Goal: Task Accomplishment & Management: Manage account settings

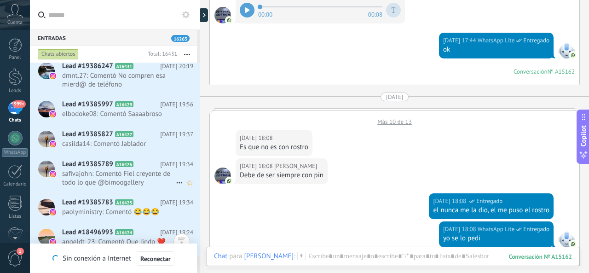
scroll to position [4886, 0]
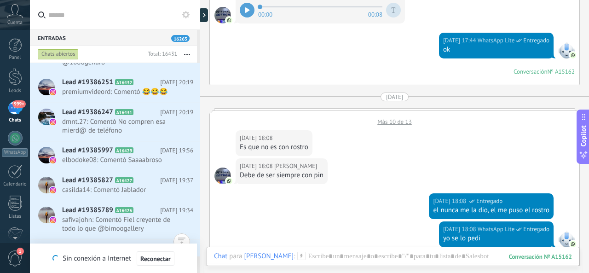
click at [189, 52] on button "button" at bounding box center [187, 54] width 20 height 17
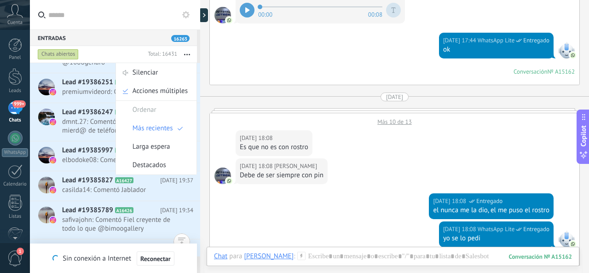
click at [132, 19] on input "text" at bounding box center [120, 14] width 145 height 29
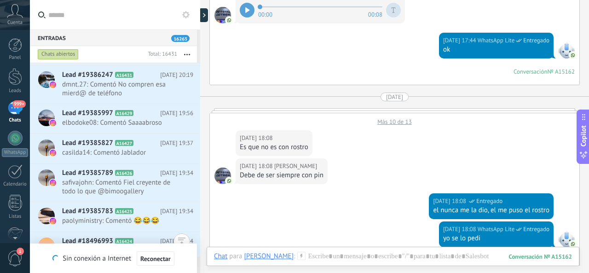
scroll to position [5024, 0]
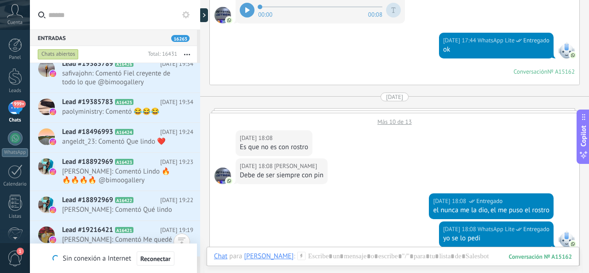
click at [57, 15] on input "text" at bounding box center [120, 14] width 145 height 29
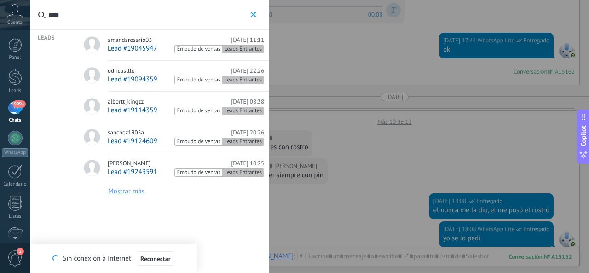
type input "****"
click at [136, 190] on button "Mostrar más" at bounding box center [126, 191] width 36 height 8
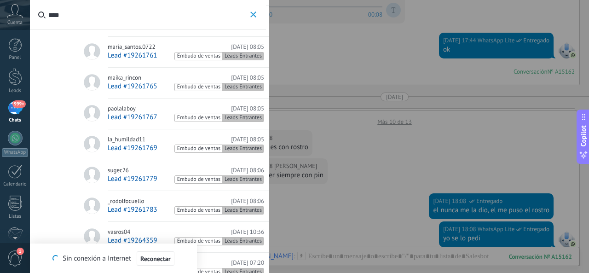
scroll to position [237, 0]
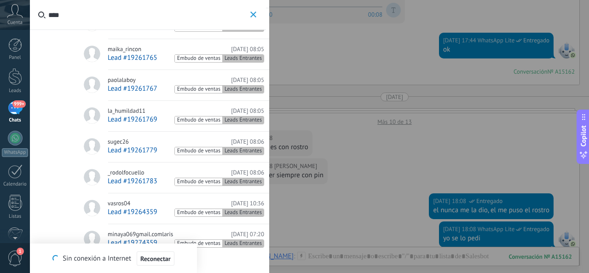
click at [254, 14] on icon "button" at bounding box center [253, 15] width 6 height 6
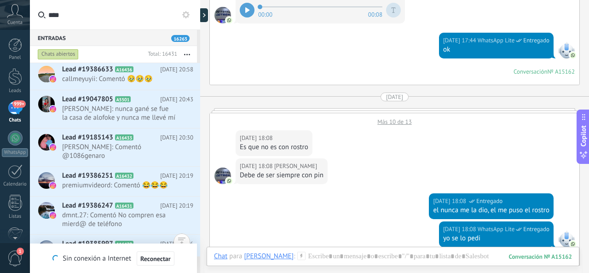
scroll to position [4803, 0]
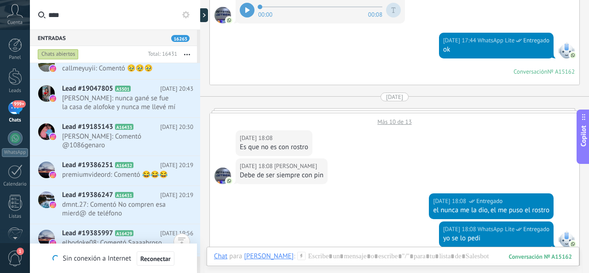
click at [187, 12] on use at bounding box center [185, 14] width 7 height 7
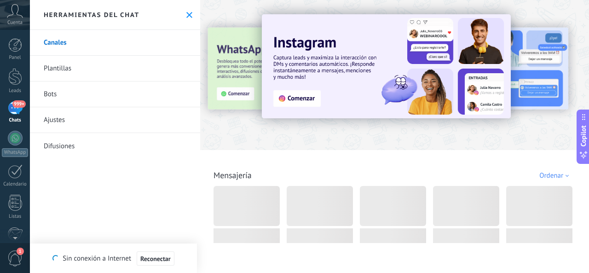
click at [186, 12] on icon at bounding box center [189, 15] width 6 height 6
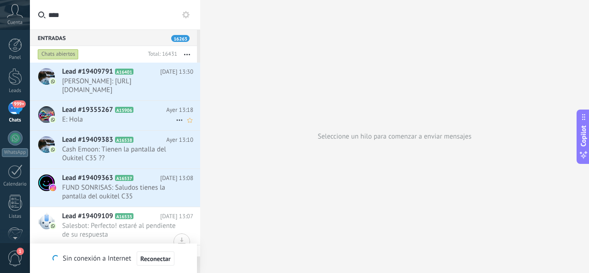
click at [109, 115] on div "Lead #19355267 A15906 Ayer 13:18 E: Hola" at bounding box center [131, 115] width 138 height 29
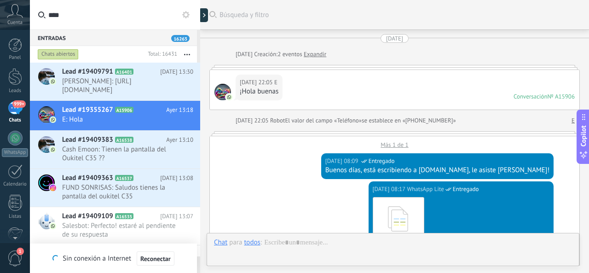
scroll to position [690, 0]
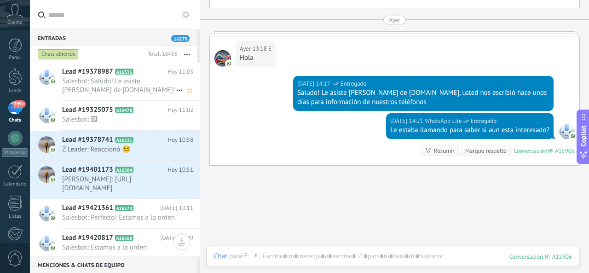
click at [122, 84] on span "Salesbot: Saludo! Le asiste [PERSON_NAME] de [DOMAIN_NAME]!" at bounding box center [119, 85] width 114 height 17
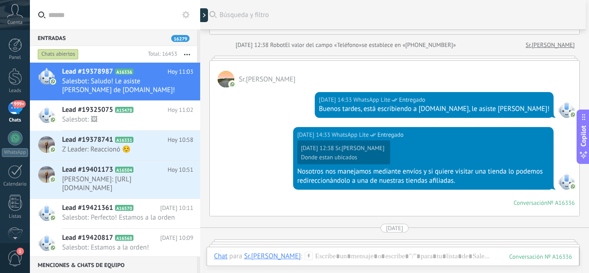
scroll to position [65, 0]
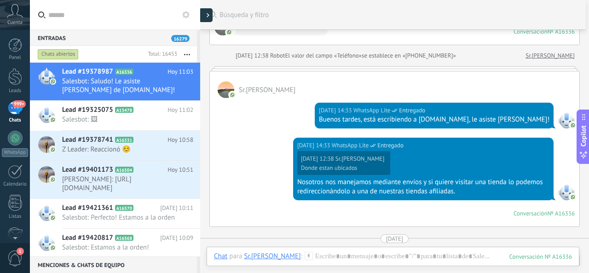
click at [204, 13] on div at bounding box center [206, 15] width 14 height 14
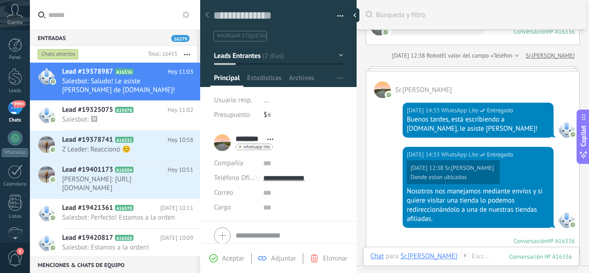
scroll to position [14, 0]
click at [360, 12] on div at bounding box center [357, 15] width 14 height 14
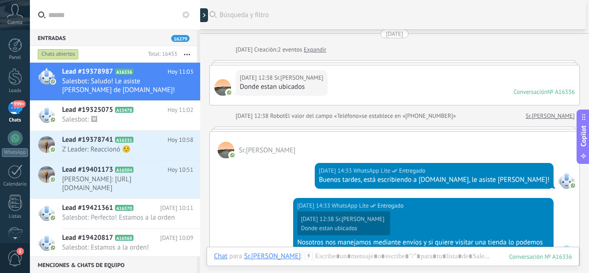
scroll to position [0, 0]
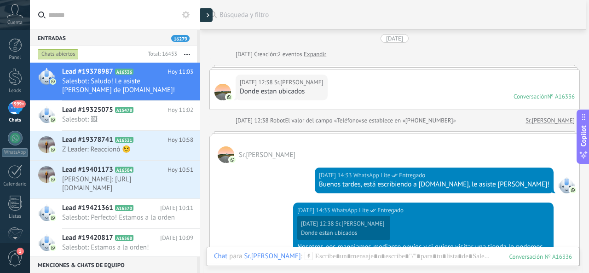
click at [205, 17] on div at bounding box center [206, 15] width 14 height 14
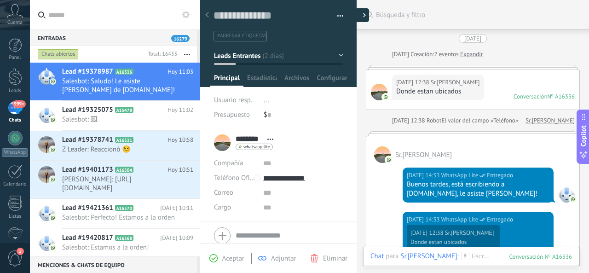
type textarea "**********"
click at [338, 55] on button "Leads Entrantes" at bounding box center [278, 55] width 129 height 17
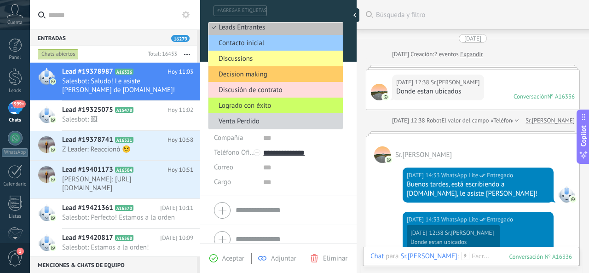
scroll to position [35, 0]
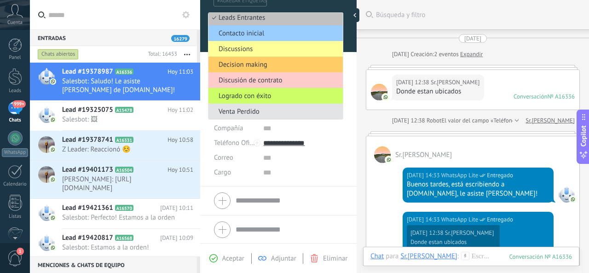
click at [268, 109] on span "Venta Perdido" at bounding box center [274, 111] width 132 height 9
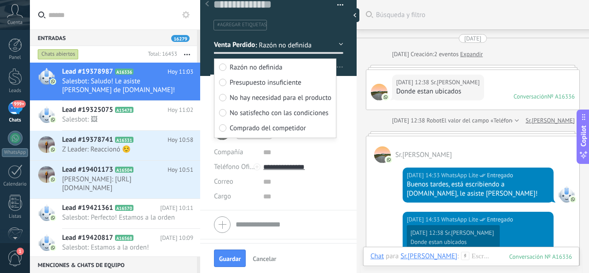
scroll to position [0, 0]
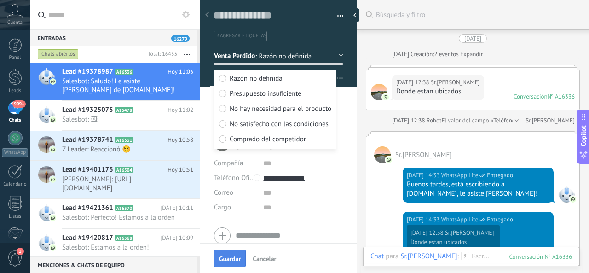
click at [236, 254] on button "Guardar" at bounding box center [230, 257] width 32 height 17
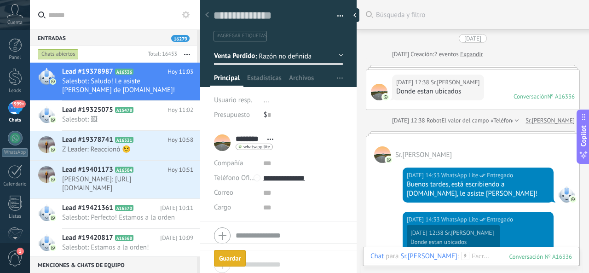
scroll to position [92, 0]
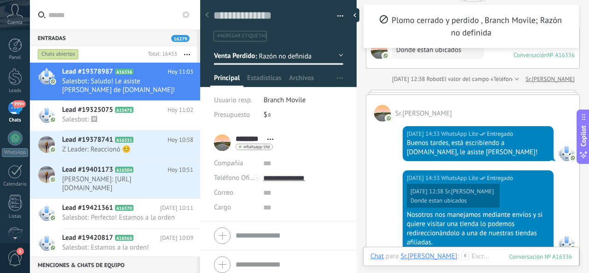
click at [336, 14] on button "button" at bounding box center [336, 16] width 13 height 14
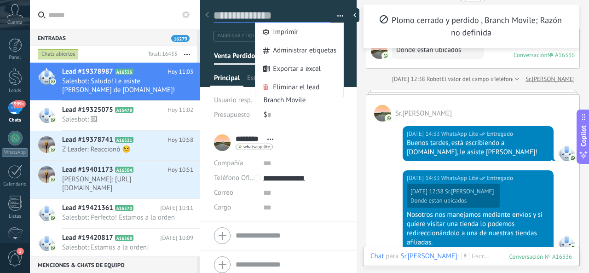
click at [305, 11] on textarea at bounding box center [272, 16] width 117 height 14
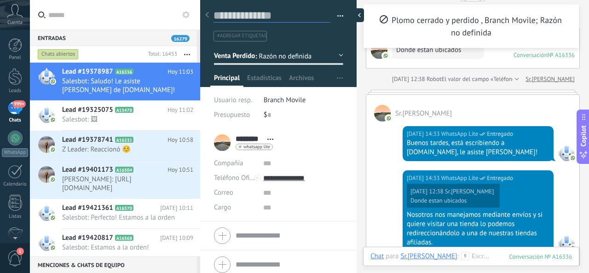
click at [355, 13] on div at bounding box center [357, 15] width 14 height 14
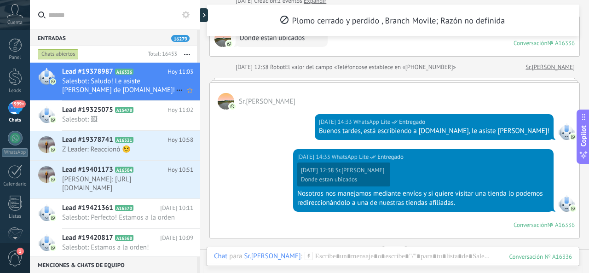
click at [177, 87] on icon at bounding box center [179, 90] width 11 height 11
click at [200, 93] on span "Conversación cerrada" at bounding box center [220, 95] width 63 height 18
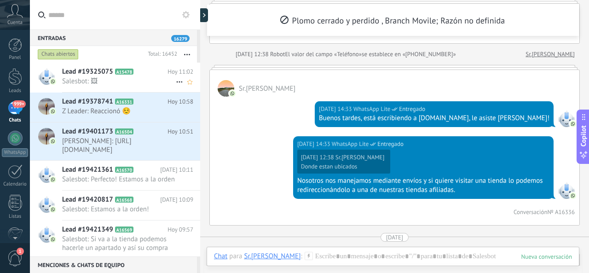
click at [97, 78] on span "Salesbot: 🖼" at bounding box center [119, 81] width 114 height 9
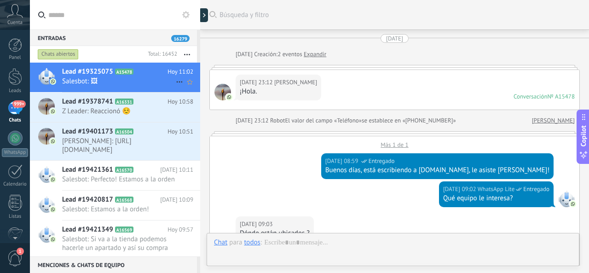
scroll to position [723, 0]
